Goal: Task Accomplishment & Management: Use online tool/utility

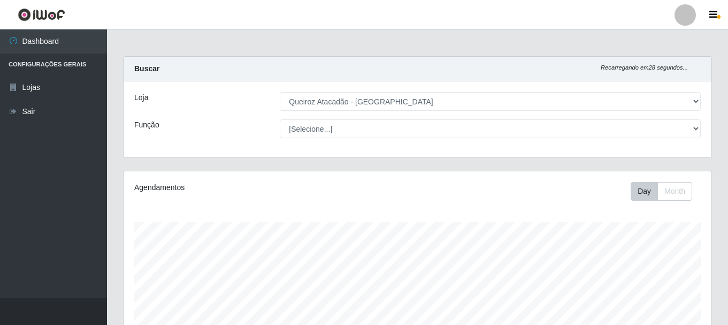
select select "464"
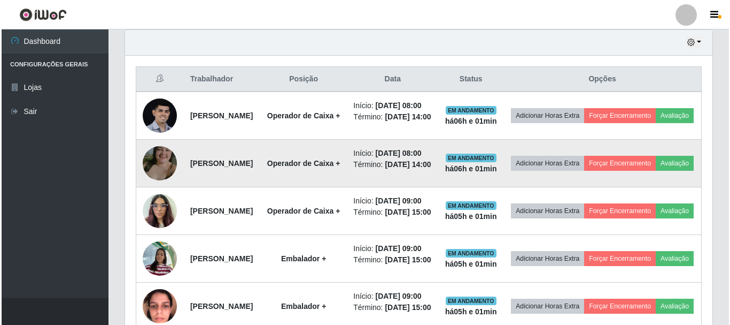
scroll to position [396, 0]
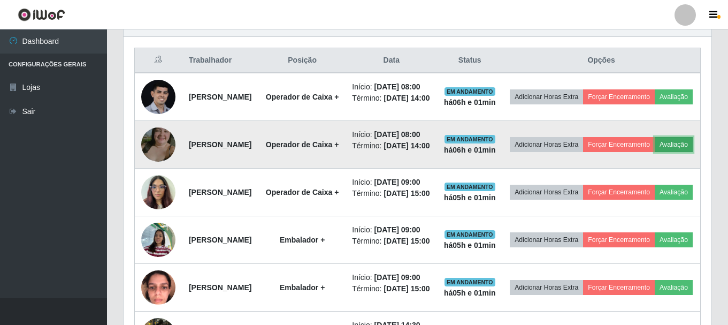
click at [654, 152] on button "Avaliação" at bounding box center [673, 144] width 38 height 15
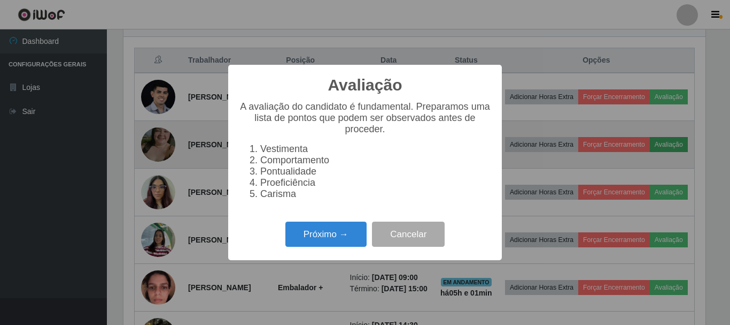
scroll to position [222, 582]
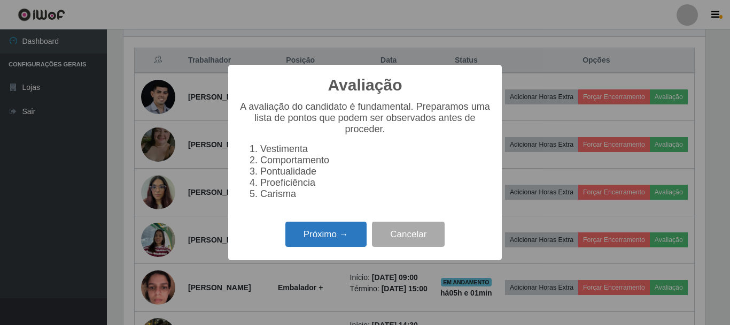
click at [303, 246] on button "Próximo →" at bounding box center [325, 233] width 81 height 25
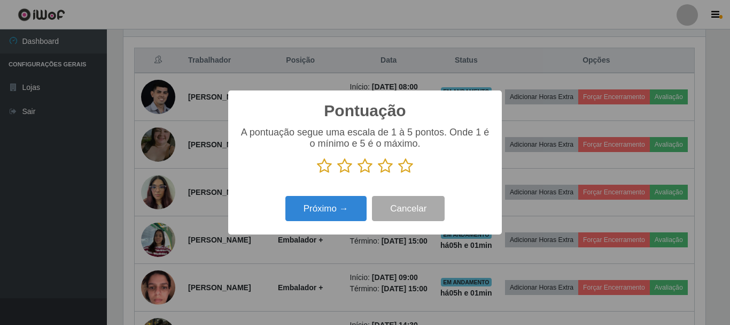
click at [405, 171] on icon at bounding box center [405, 166] width 15 height 16
click at [398, 174] on input "radio" at bounding box center [398, 174] width 0 height 0
click at [341, 222] on div "Próximo → Cancelar" at bounding box center [365, 208] width 252 height 30
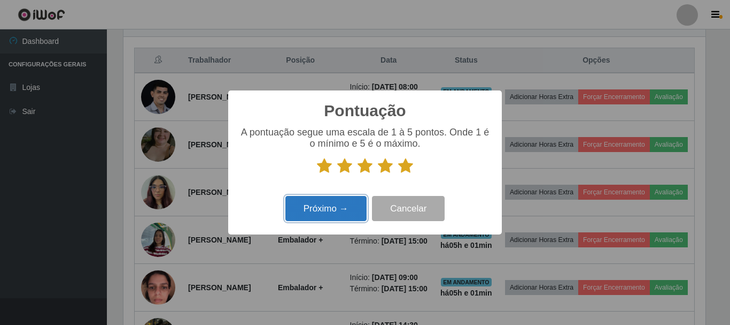
click at [338, 211] on button "Próximo →" at bounding box center [325, 208] width 81 height 25
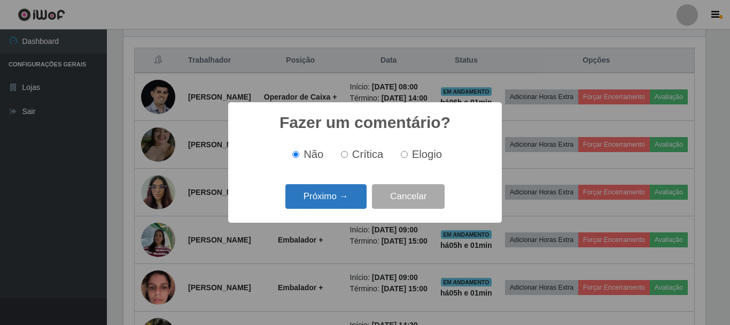
click at [340, 207] on button "Próximo →" at bounding box center [325, 196] width 81 height 25
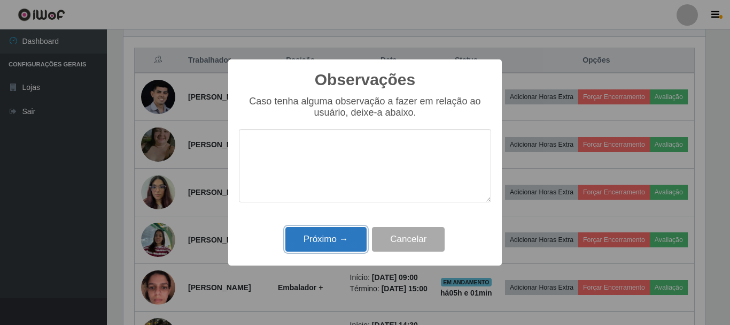
click at [334, 234] on button "Próximo →" at bounding box center [325, 239] width 81 height 25
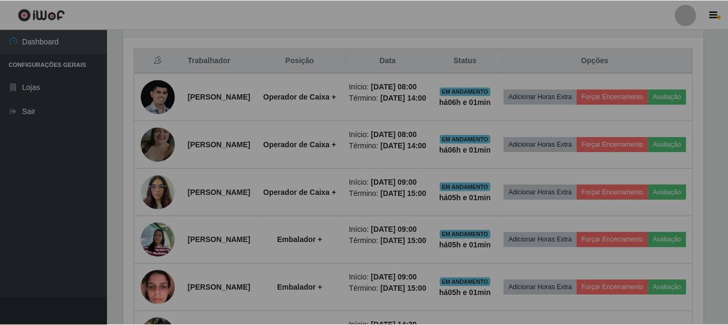
scroll to position [222, 588]
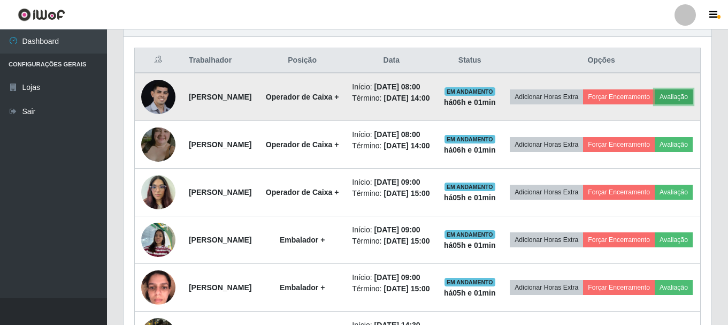
click at [654, 104] on button "Avaliação" at bounding box center [673, 96] width 38 height 15
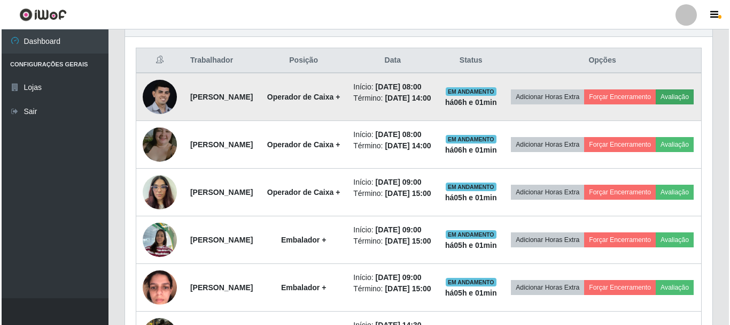
scroll to position [222, 582]
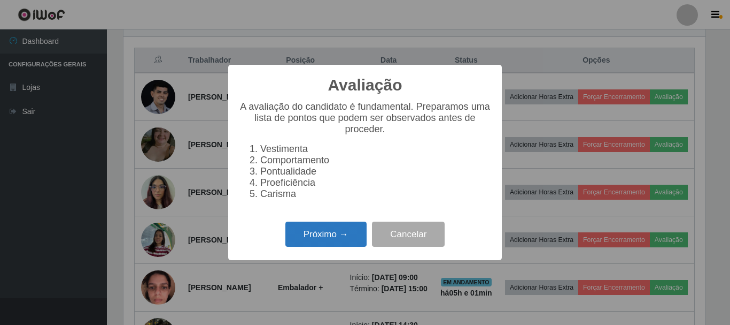
click at [347, 235] on button "Próximo →" at bounding box center [325, 233] width 81 height 25
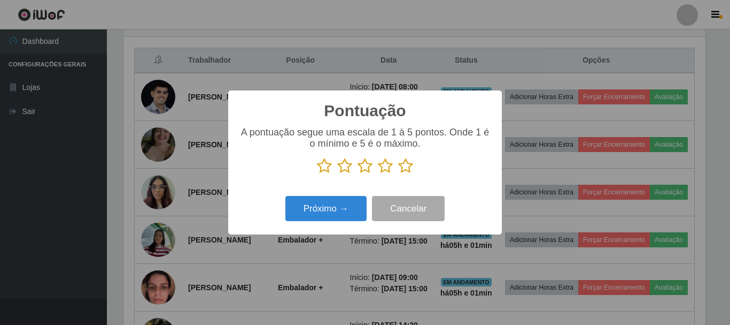
click at [404, 163] on icon at bounding box center [405, 166] width 15 height 16
click at [398, 174] on input "radio" at bounding box center [398, 174] width 0 height 0
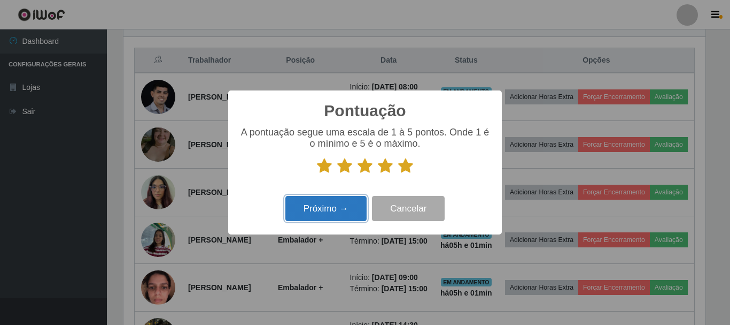
click at [364, 198] on button "Próximo →" at bounding box center [325, 208] width 81 height 25
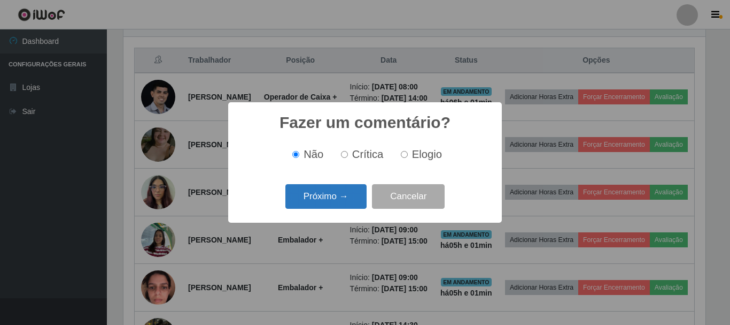
click at [361, 199] on button "Próximo →" at bounding box center [325, 196] width 81 height 25
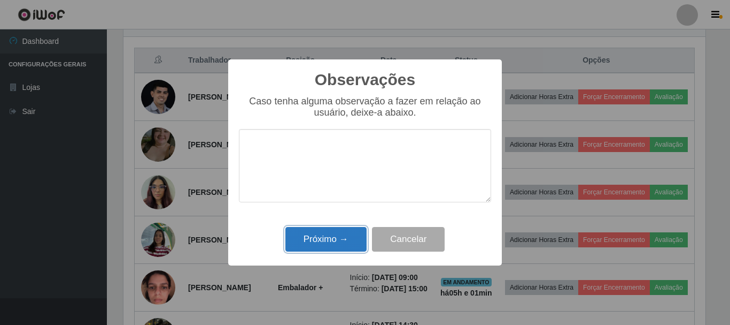
click at [351, 230] on button "Próximo →" at bounding box center [325, 239] width 81 height 25
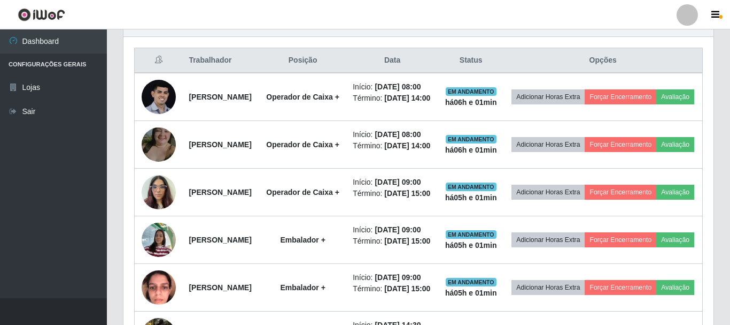
scroll to position [222, 588]
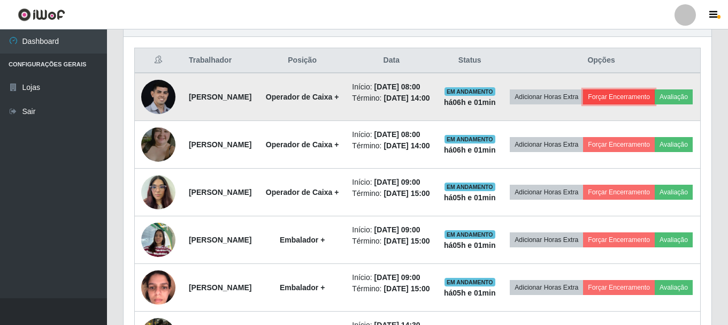
click at [637, 103] on button "Forçar Encerramento" at bounding box center [619, 96] width 72 height 15
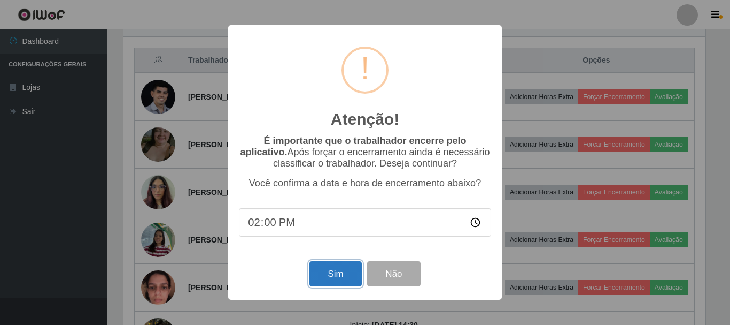
click at [322, 277] on button "Sim" at bounding box center [336, 273] width 52 height 25
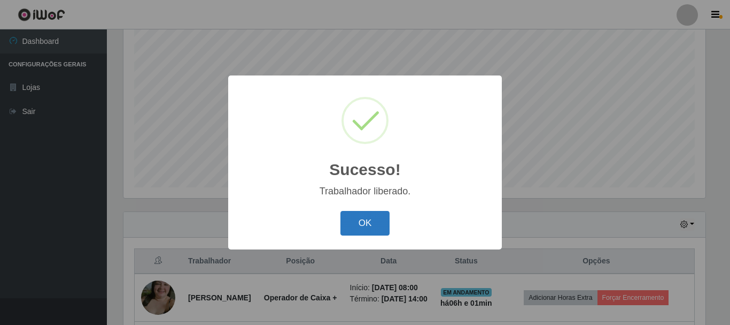
click at [381, 226] on button "OK" at bounding box center [366, 223] width 50 height 25
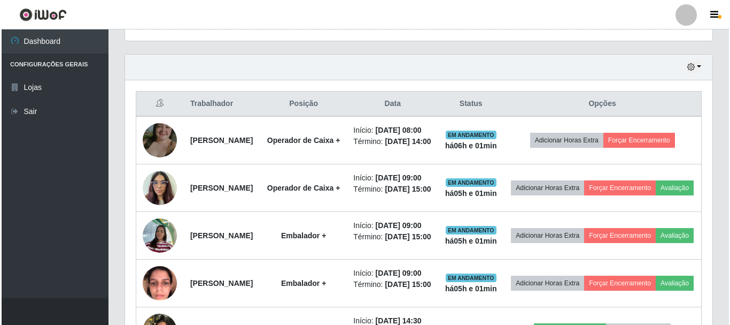
scroll to position [356, 0]
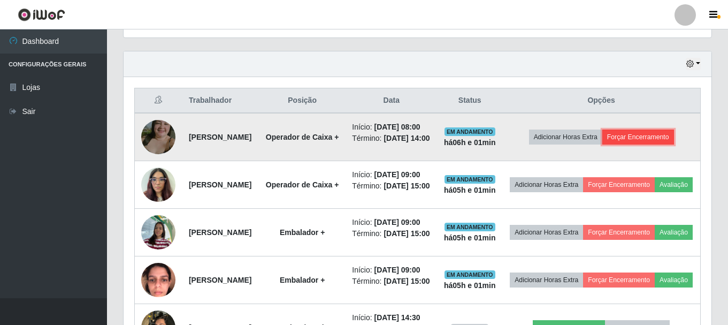
click at [637, 144] on button "Forçar Encerramento" at bounding box center [638, 136] width 72 height 15
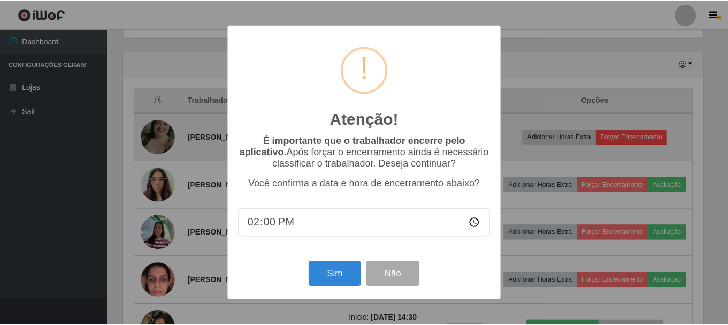
scroll to position [222, 582]
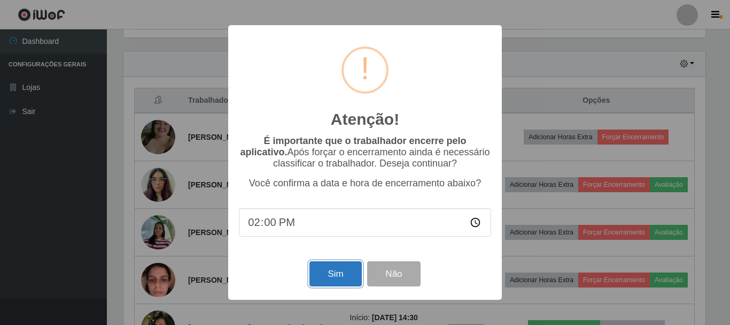
click at [341, 277] on button "Sim" at bounding box center [336, 273] width 52 height 25
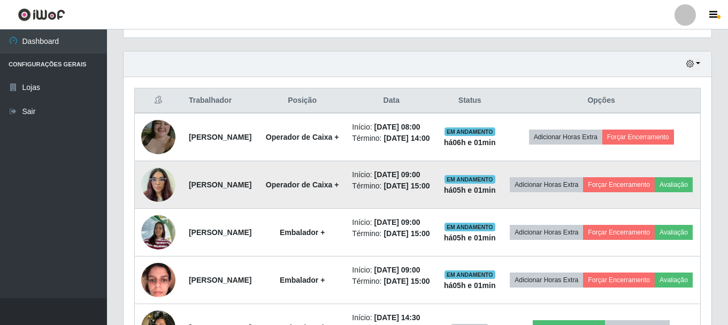
scroll to position [0, 0]
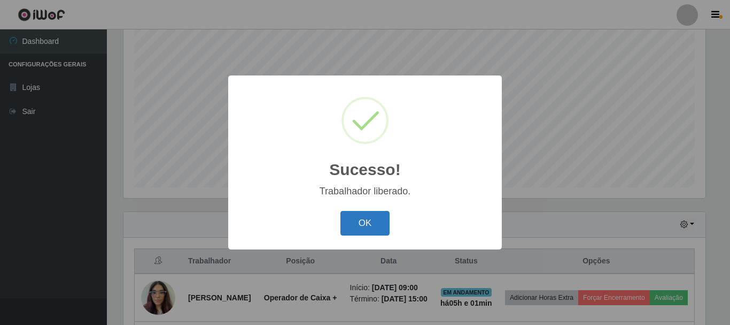
click at [353, 221] on button "OK" at bounding box center [366, 223] width 50 height 25
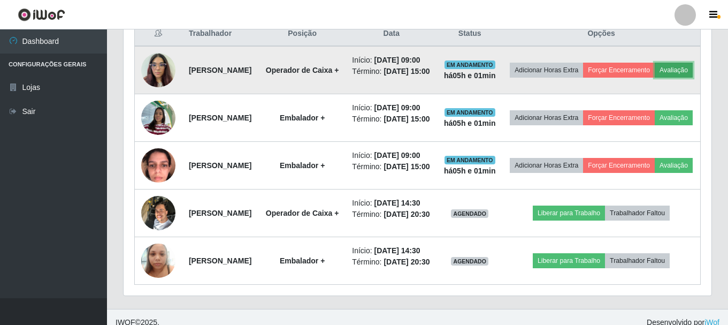
click at [654, 78] on button "Avaliação" at bounding box center [673, 70] width 38 height 15
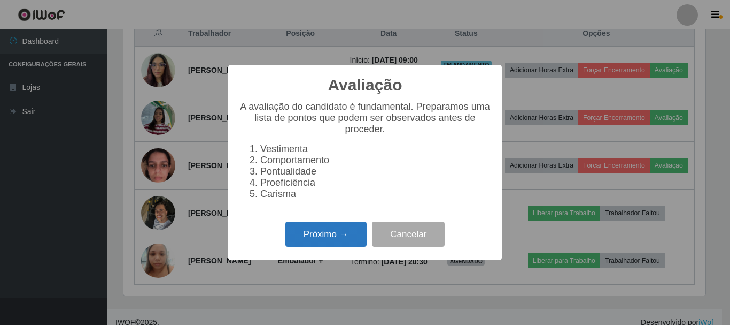
click at [327, 242] on button "Próximo →" at bounding box center [325, 233] width 81 height 25
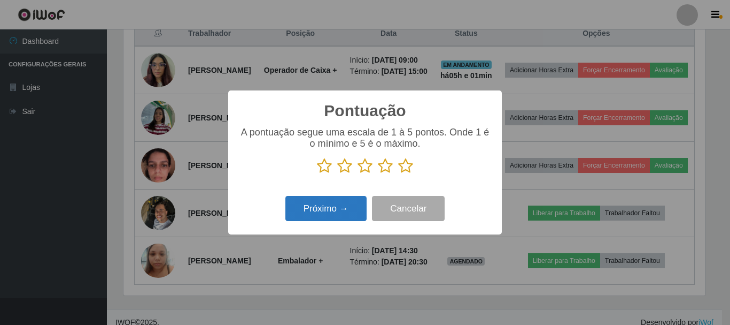
click at [333, 217] on button "Próximo →" at bounding box center [325, 208] width 81 height 25
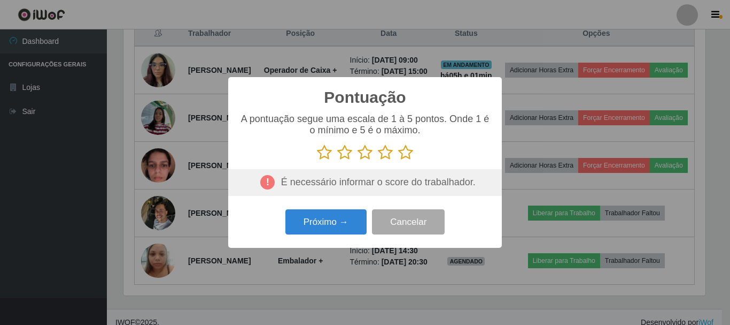
click at [405, 155] on icon at bounding box center [405, 152] width 15 height 16
click at [398, 160] on input "radio" at bounding box center [398, 160] width 0 height 0
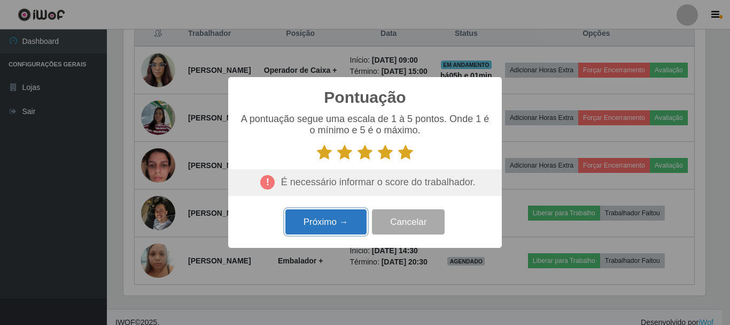
click at [353, 233] on button "Próximo →" at bounding box center [325, 221] width 81 height 25
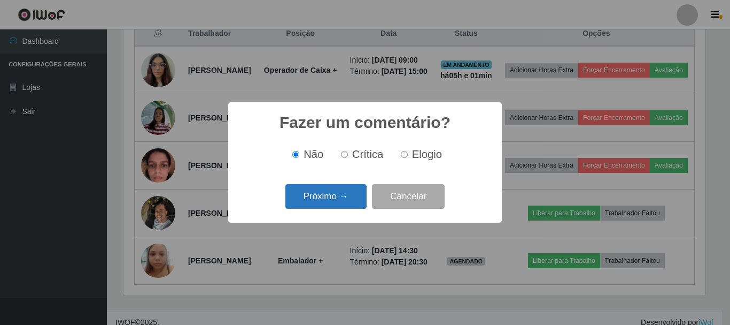
click at [352, 199] on button "Próximo →" at bounding box center [325, 196] width 81 height 25
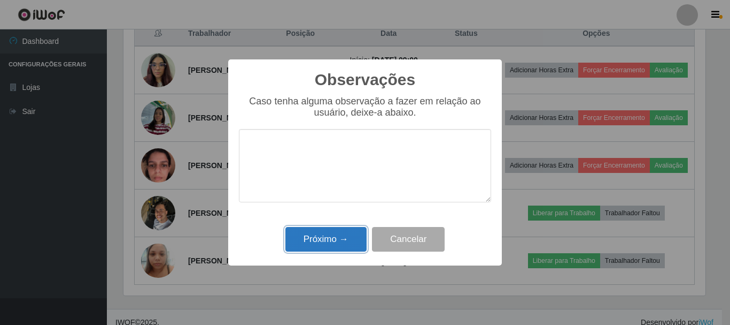
click at [341, 243] on button "Próximo →" at bounding box center [325, 239] width 81 height 25
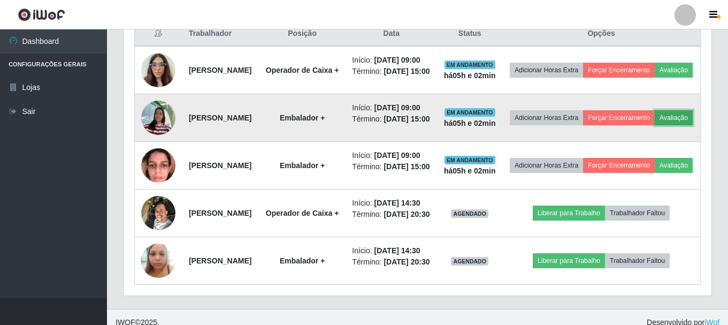
click at [654, 125] on button "Avaliação" at bounding box center [673, 117] width 38 height 15
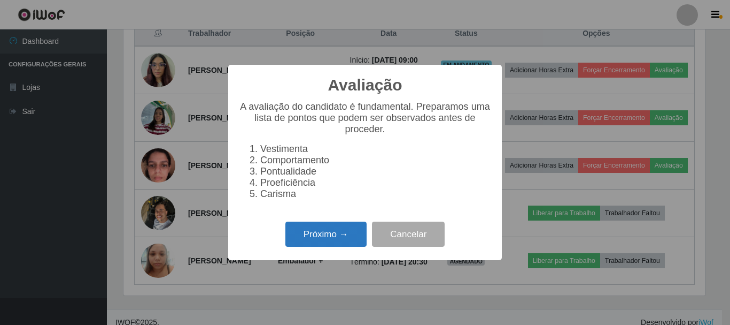
click at [314, 235] on button "Próximo →" at bounding box center [325, 233] width 81 height 25
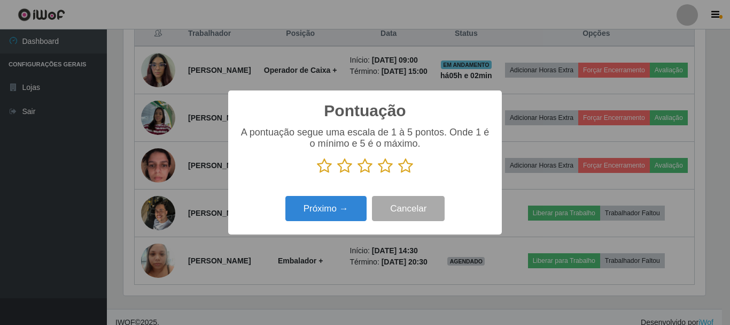
click at [406, 165] on icon at bounding box center [405, 166] width 15 height 16
click at [398, 174] on input "radio" at bounding box center [398, 174] width 0 height 0
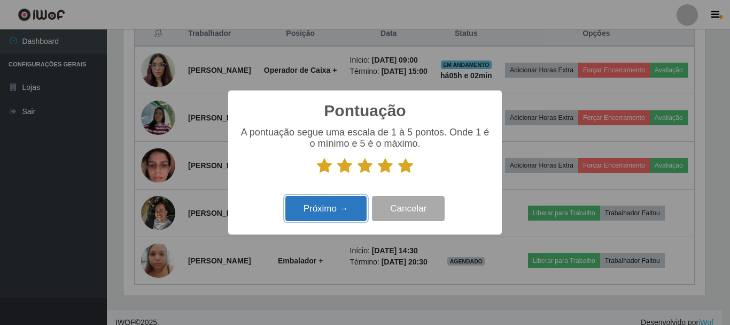
click at [336, 204] on button "Próximo →" at bounding box center [325, 208] width 81 height 25
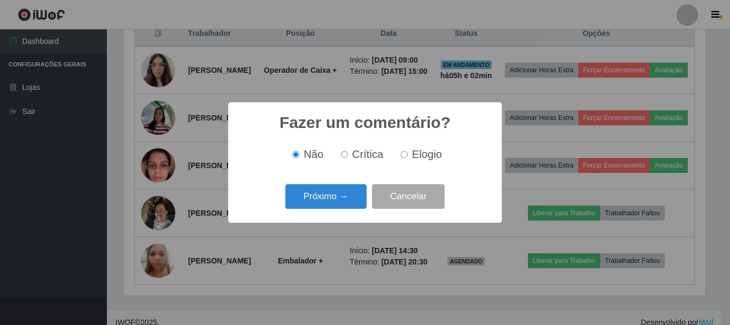
click at [336, 204] on button "Próximo →" at bounding box center [325, 196] width 81 height 25
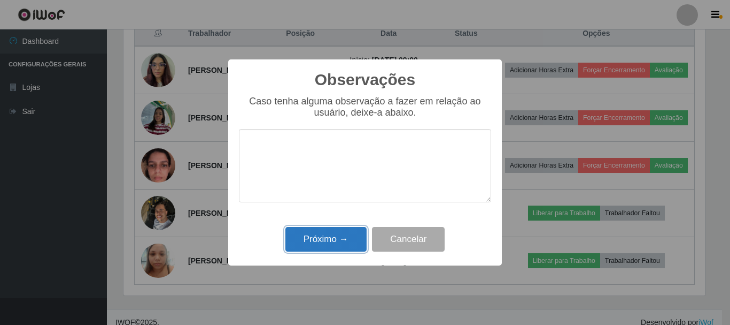
click at [329, 231] on button "Próximo →" at bounding box center [325, 239] width 81 height 25
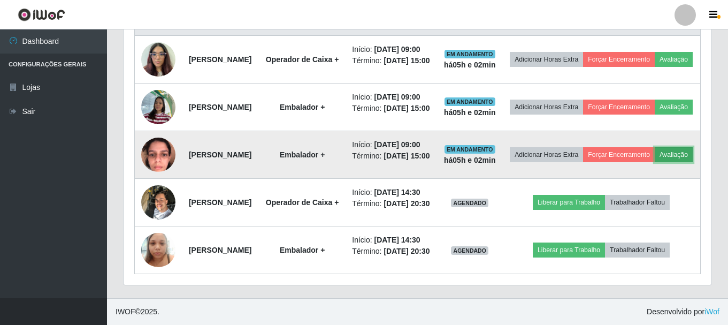
click at [654, 147] on button "Avaliação" at bounding box center [673, 154] width 38 height 15
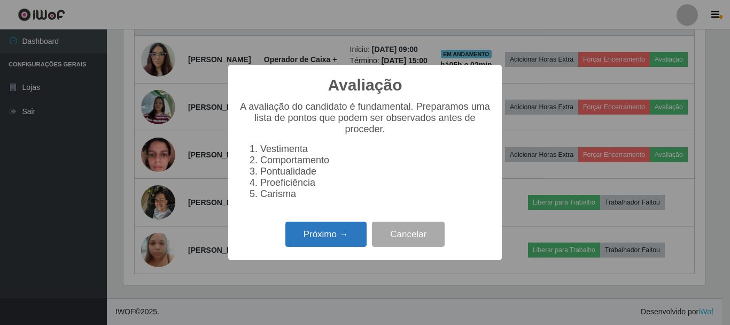
click at [322, 246] on button "Próximo →" at bounding box center [325, 233] width 81 height 25
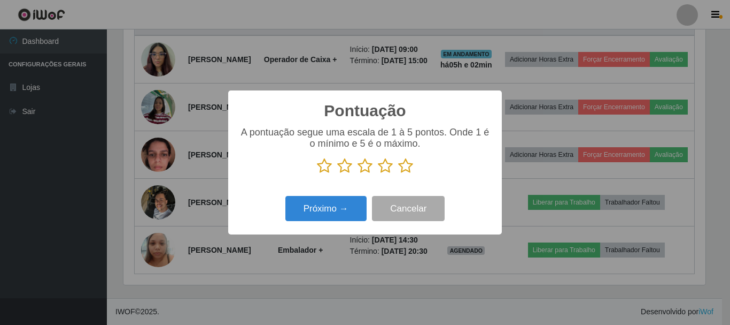
click at [401, 165] on icon at bounding box center [405, 166] width 15 height 16
click at [398, 174] on input "radio" at bounding box center [398, 174] width 0 height 0
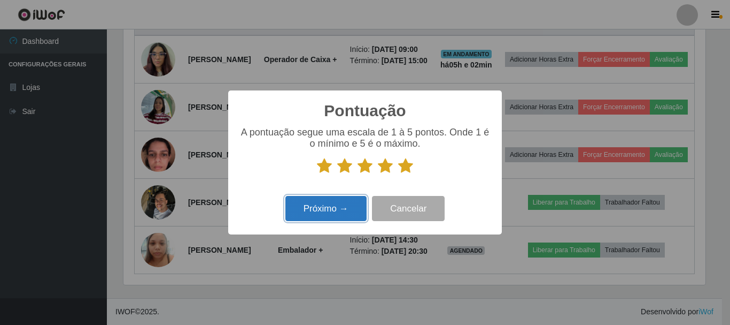
click at [359, 204] on button "Próximo →" at bounding box center [325, 208] width 81 height 25
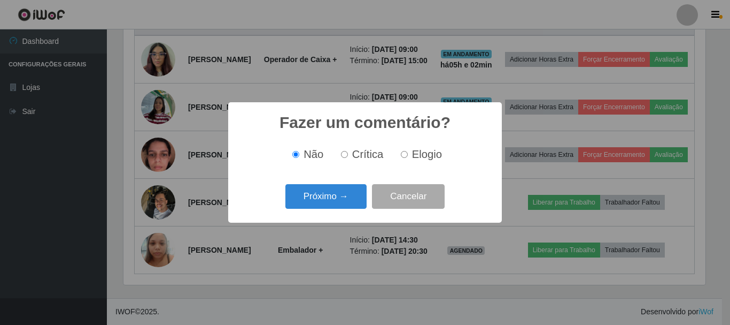
click at [359, 204] on button "Próximo →" at bounding box center [325, 196] width 81 height 25
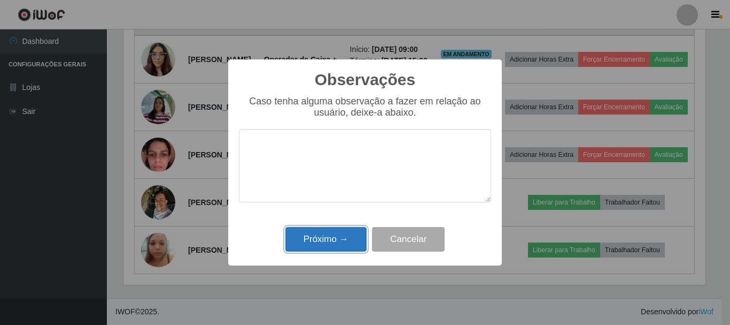
click at [343, 233] on button "Próximo →" at bounding box center [325, 239] width 81 height 25
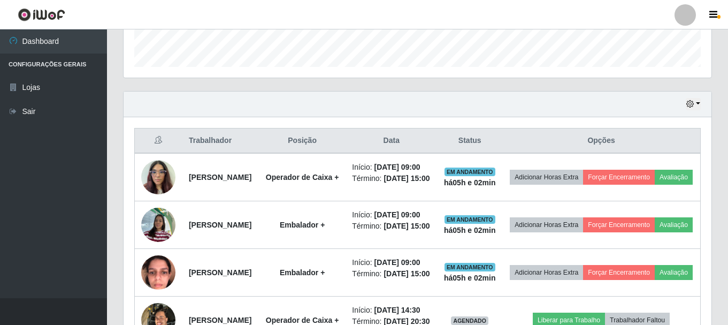
click at [717, 140] on div "Hoje 1 dia 3 dias 1 Semana Não encerrados Trabalhador Posição Data Status Opçõe…" at bounding box center [417, 253] width 605 height 325
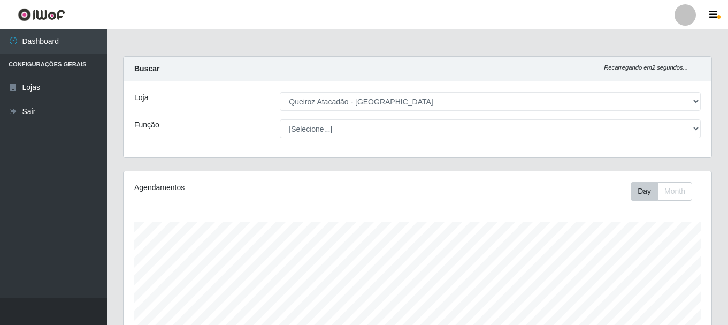
click at [659, 69] on icon "Recarregando em 2 segundos..." at bounding box center [646, 67] width 84 height 6
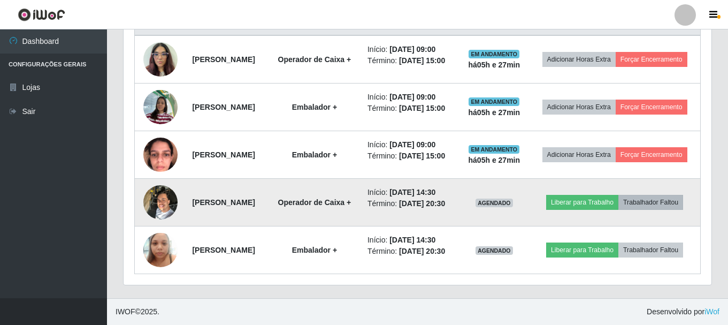
scroll to position [473, 0]
click at [608, 195] on button "Liberar para Trabalho" at bounding box center [582, 202] width 72 height 15
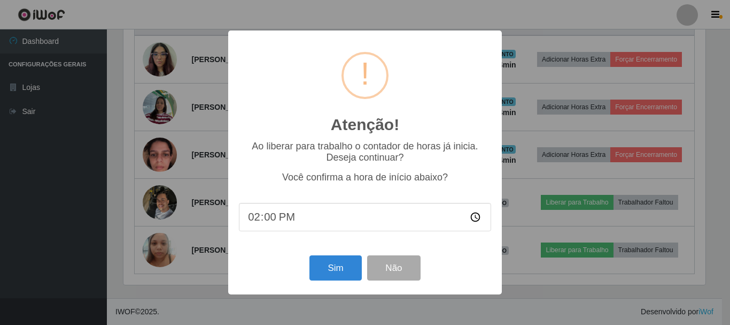
type input "14:08"
type input "14:32"
type input "14:30"
click at [345, 273] on button "Sim" at bounding box center [336, 267] width 52 height 25
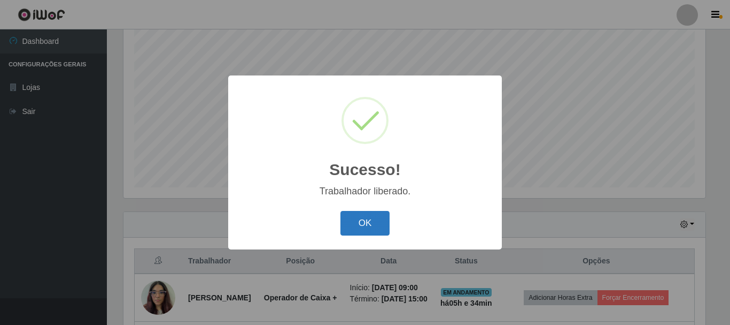
click at [381, 226] on button "OK" at bounding box center [366, 223] width 50 height 25
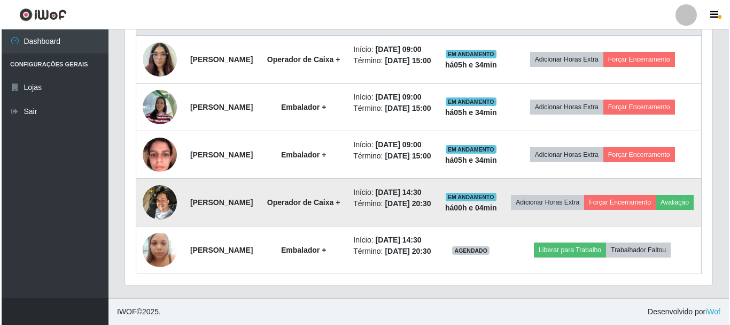
scroll to position [529, 0]
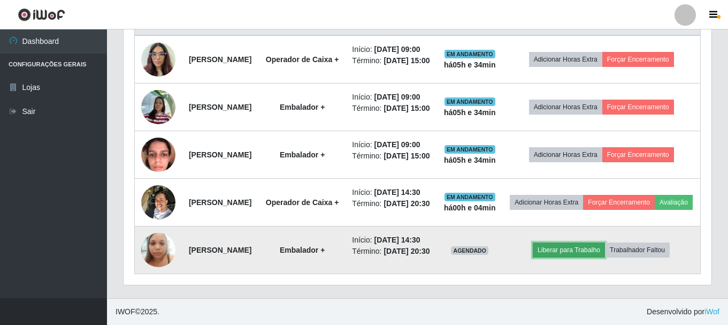
click at [585, 242] on button "Liberar para Trabalho" at bounding box center [568, 249] width 72 height 15
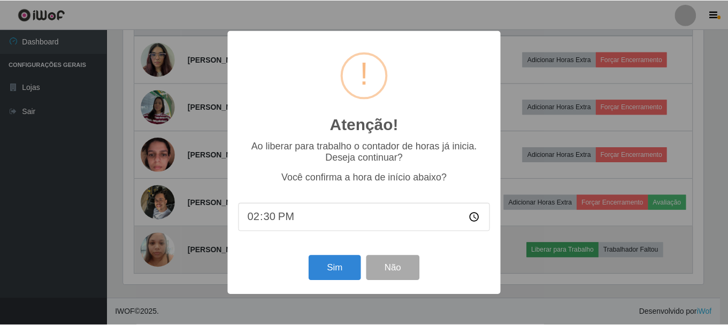
scroll to position [222, 582]
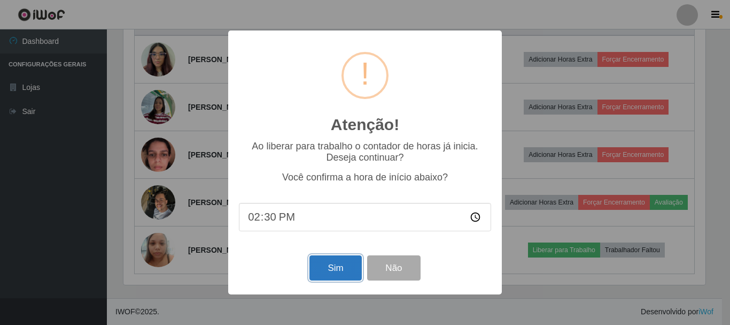
click at [343, 274] on button "Sim" at bounding box center [336, 267] width 52 height 25
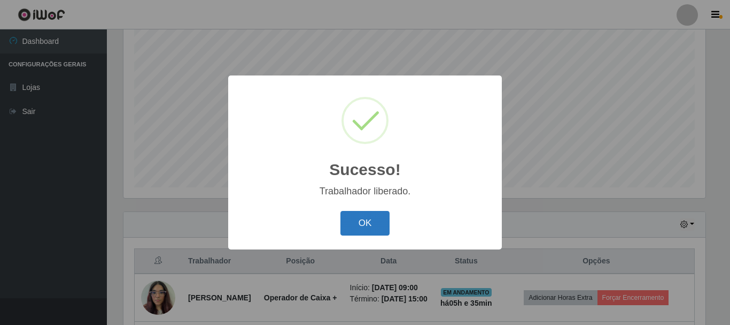
click at [380, 226] on button "OK" at bounding box center [366, 223] width 50 height 25
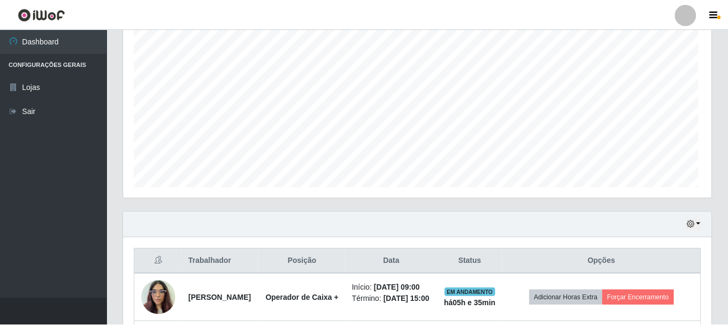
scroll to position [222, 588]
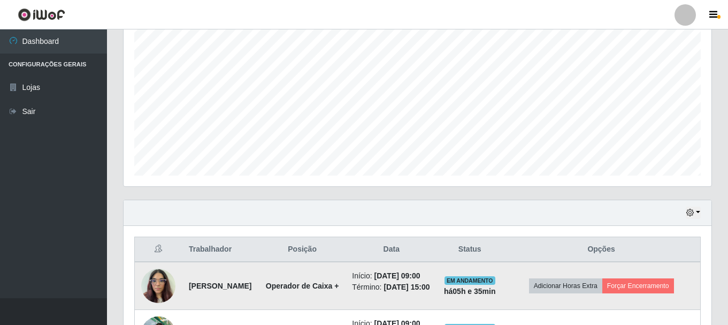
drag, startPoint x: 297, startPoint y: 257, endPoint x: 299, endPoint y: 263, distance: 6.8
click at [298, 262] on th "Posição" at bounding box center [302, 249] width 87 height 25
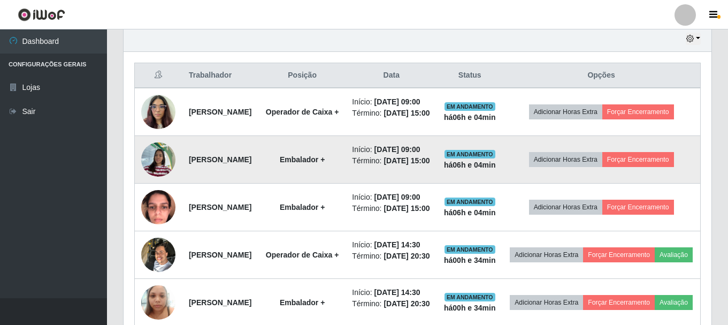
scroll to position [369, 0]
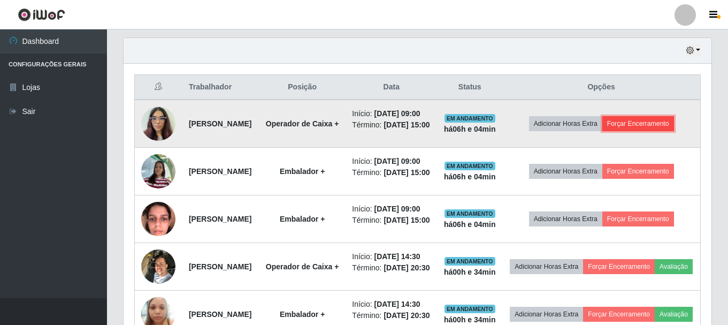
click at [668, 131] on button "Forçar Encerramento" at bounding box center [638, 123] width 72 height 15
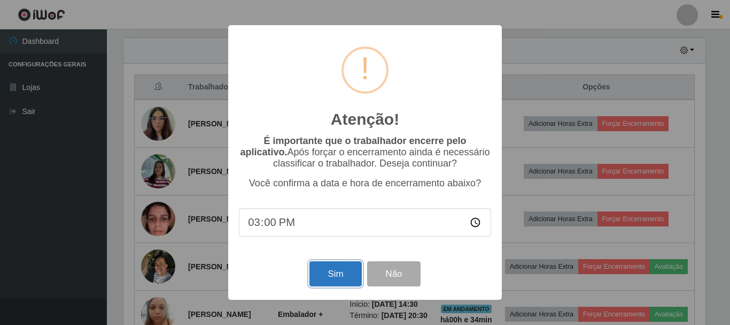
click at [342, 285] on button "Sim" at bounding box center [336, 273] width 52 height 25
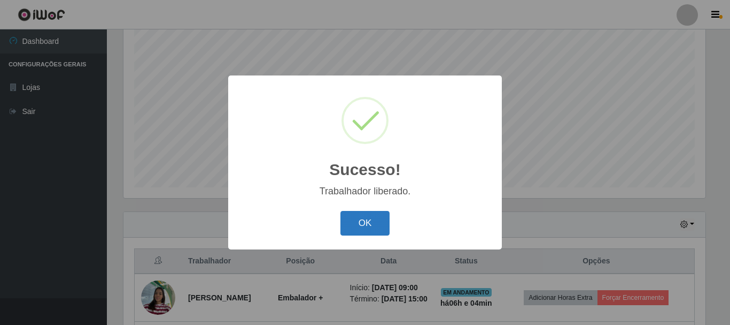
click at [365, 227] on button "OK" at bounding box center [366, 223] width 50 height 25
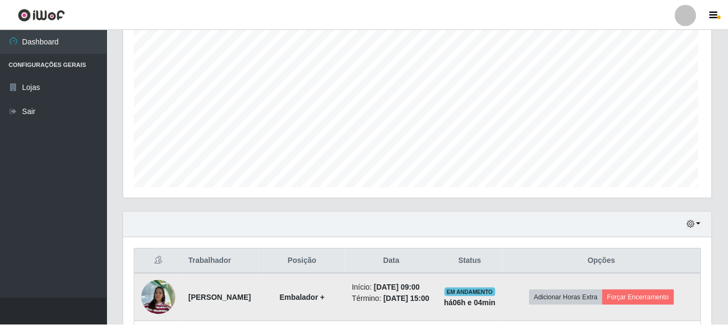
scroll to position [222, 588]
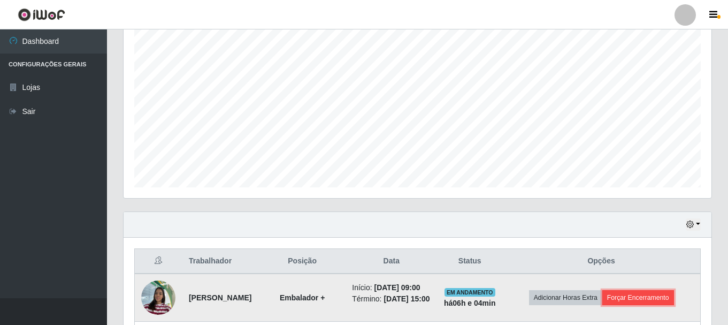
click at [670, 304] on button "Forçar Encerramento" at bounding box center [638, 297] width 72 height 15
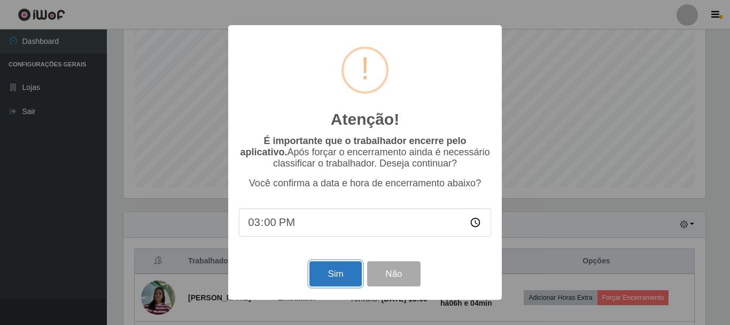
click at [337, 279] on button "Sim" at bounding box center [336, 273] width 52 height 25
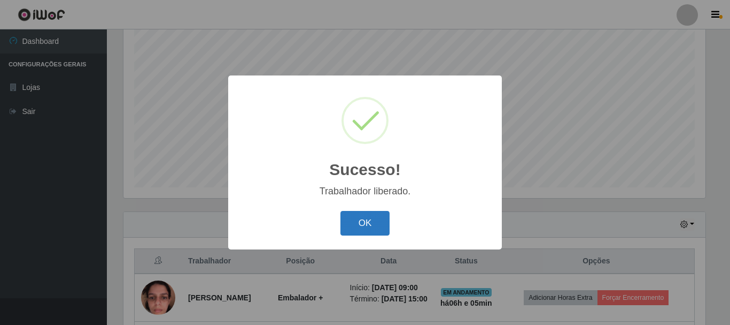
click at [374, 221] on button "OK" at bounding box center [366, 223] width 50 height 25
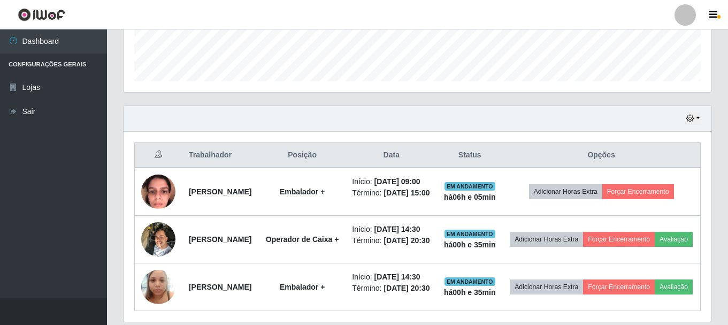
scroll to position [302, 0]
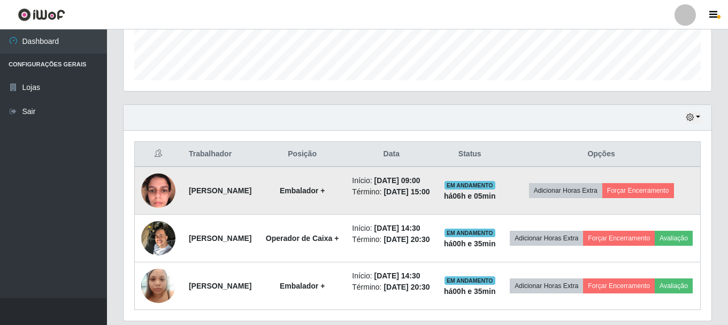
click at [670, 184] on td "Adicionar Horas Extra Forçar Encerramento" at bounding box center [601, 190] width 198 height 48
click at [668, 191] on button "Forçar Encerramento" at bounding box center [638, 190] width 72 height 15
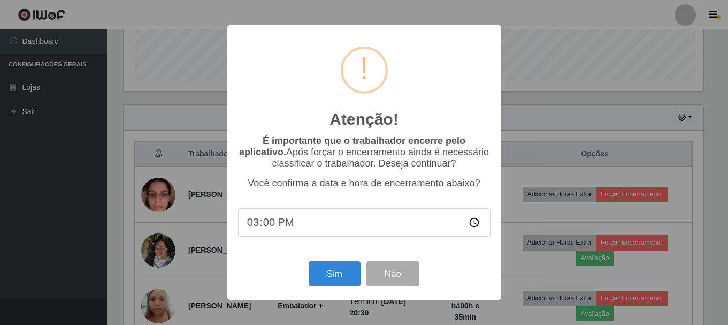
scroll to position [222, 582]
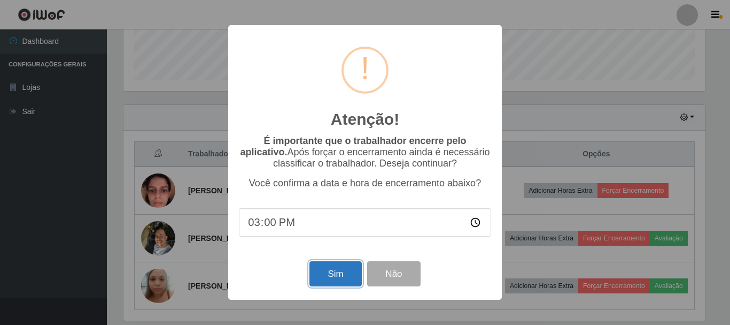
click at [336, 274] on button "Sim" at bounding box center [336, 273] width 52 height 25
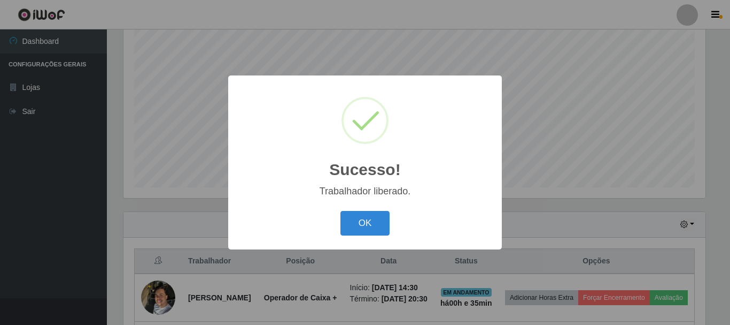
click at [341, 211] on button "OK" at bounding box center [366, 223] width 50 height 25
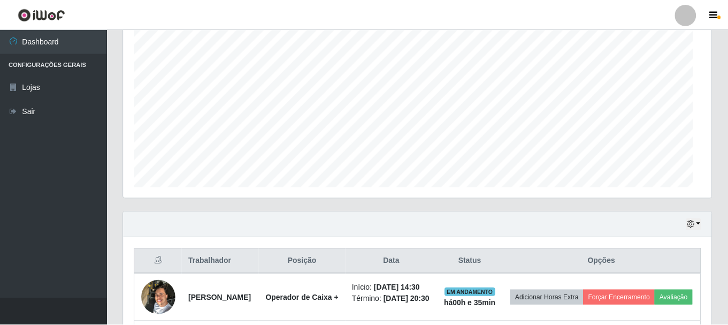
scroll to position [534391, 534025]
